Goal: Find specific page/section: Find specific page/section

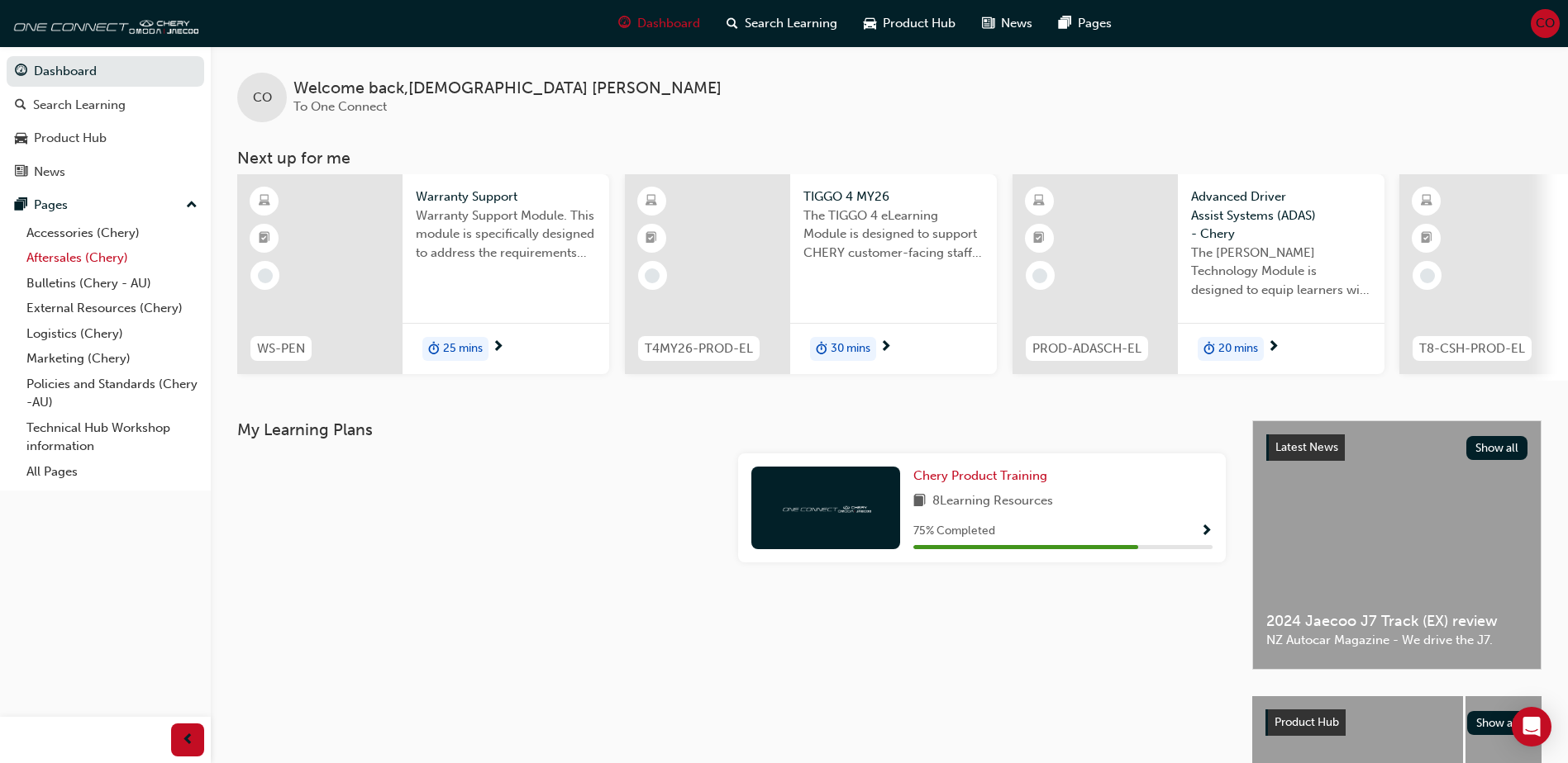
click at [62, 264] on link "Aftersales (Chery)" at bounding box center [111, 258] width 184 height 25
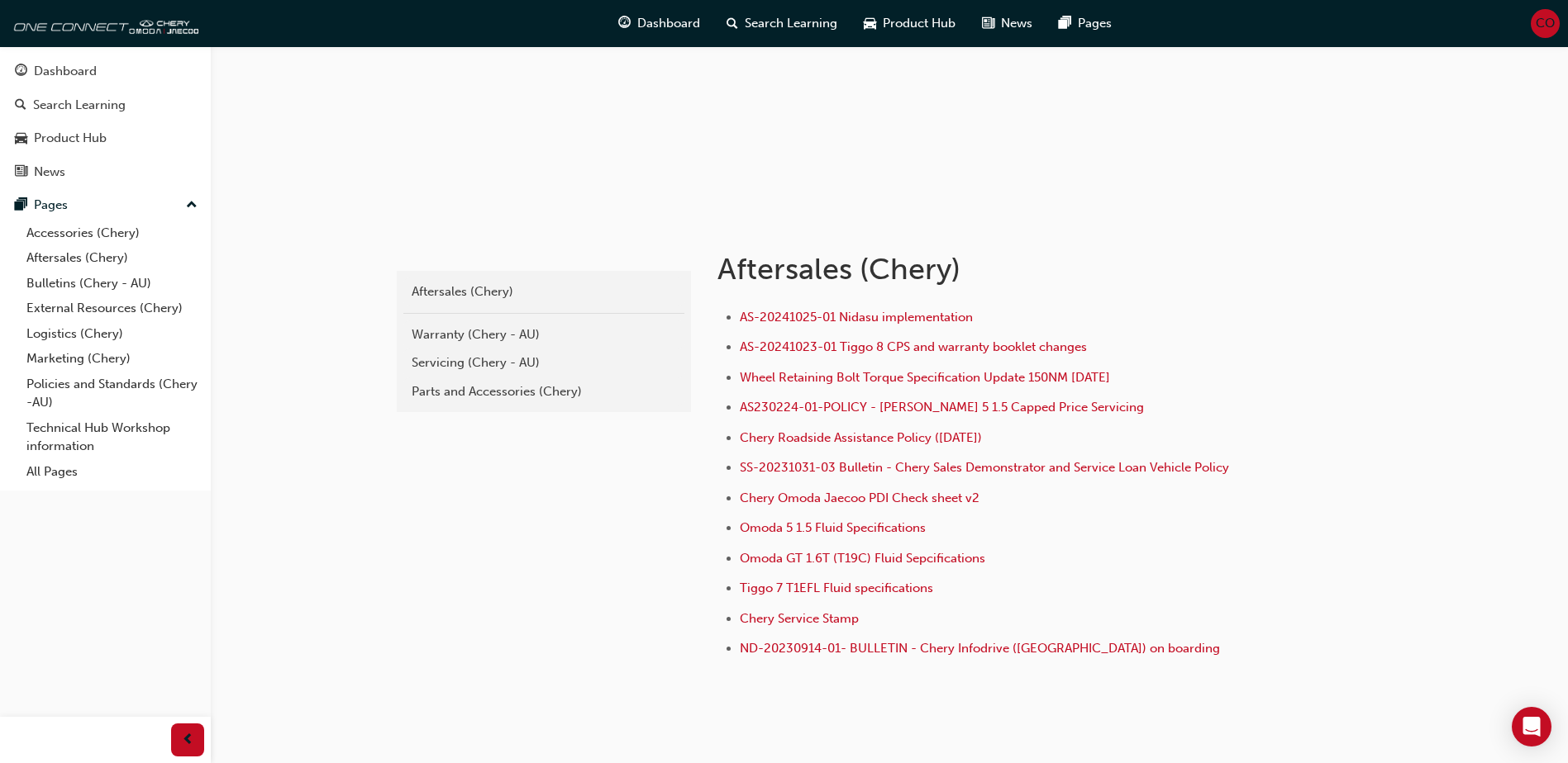
scroll to position [165, 0]
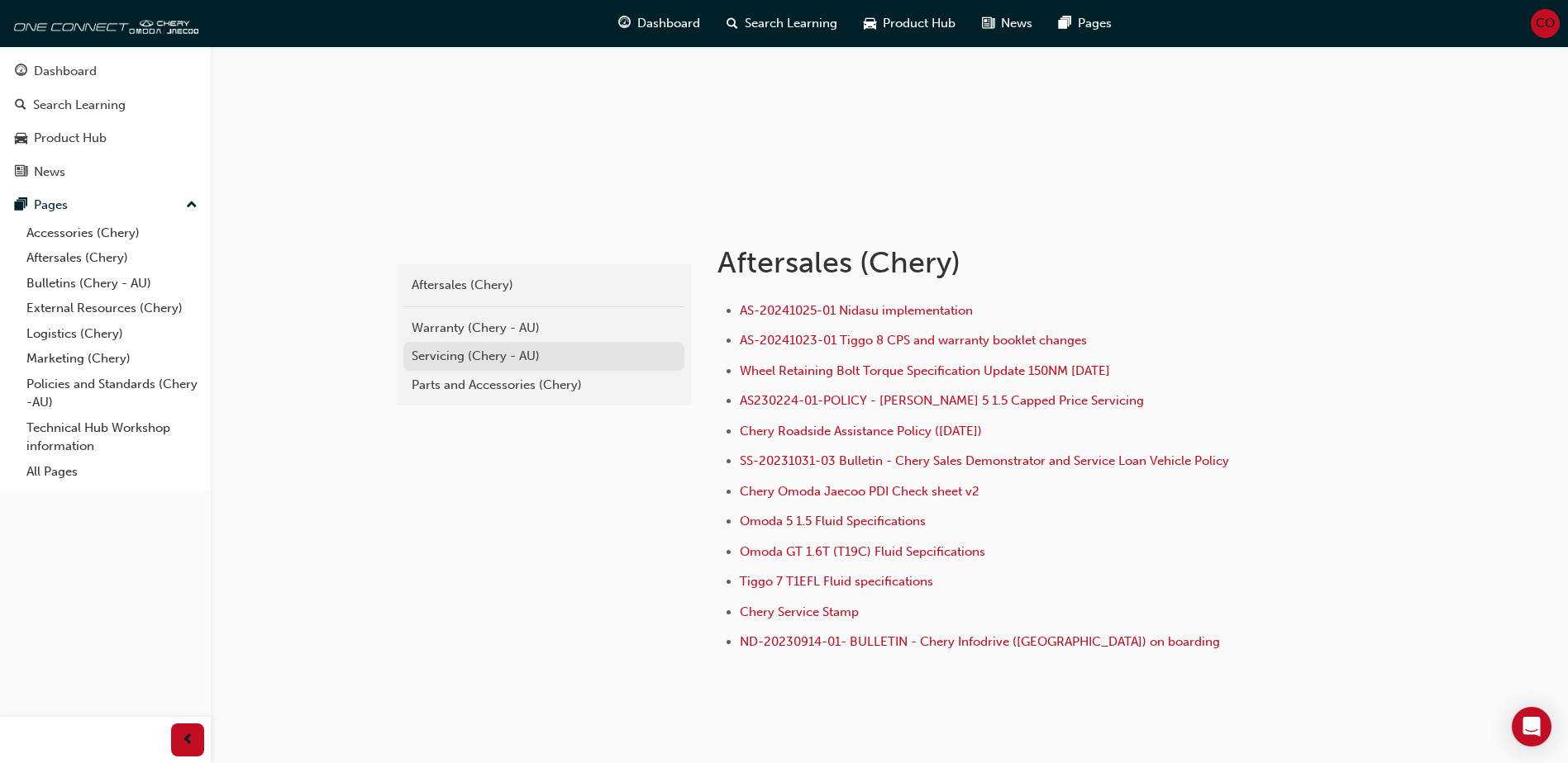
click at [476, 353] on div "Servicing (Chery - AU)" at bounding box center [544, 356] width 265 height 19
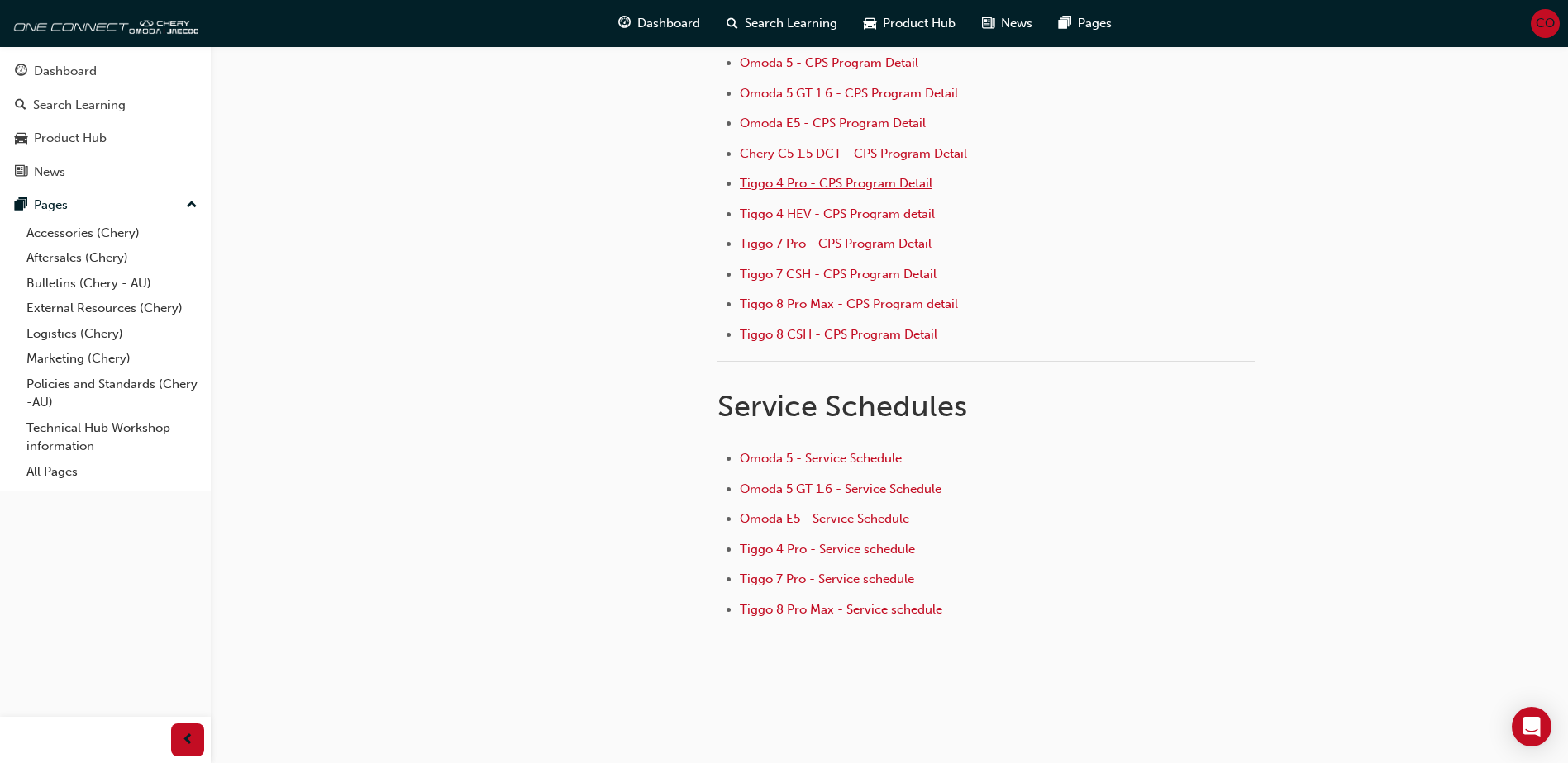
scroll to position [246, 0]
